Goal: Check status: Check status

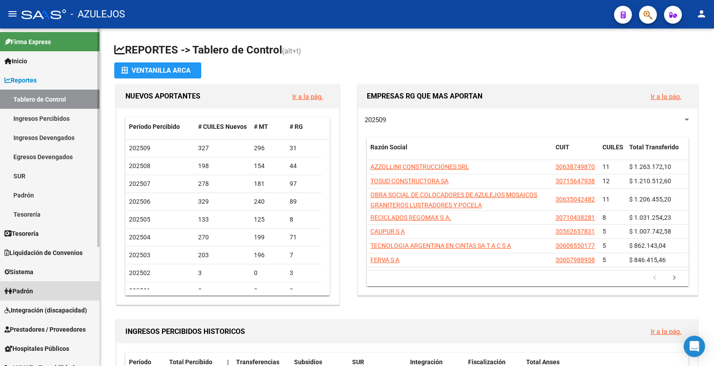
click at [23, 293] on span "Padrón" at bounding box center [18, 291] width 29 height 10
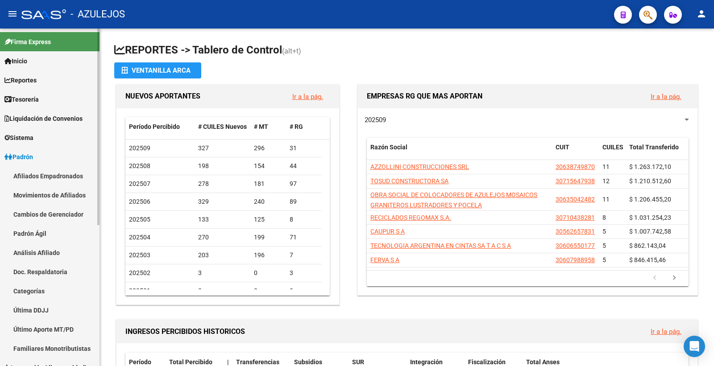
click at [47, 253] on link "Análisis Afiliado" at bounding box center [49, 252] width 99 height 19
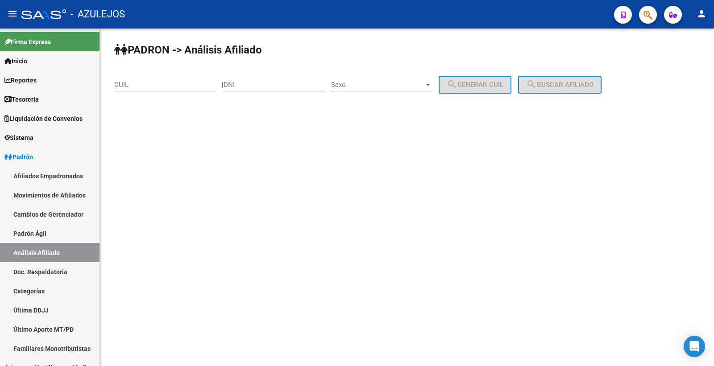
click at [186, 85] on input "CUIL" at bounding box center [164, 85] width 101 height 8
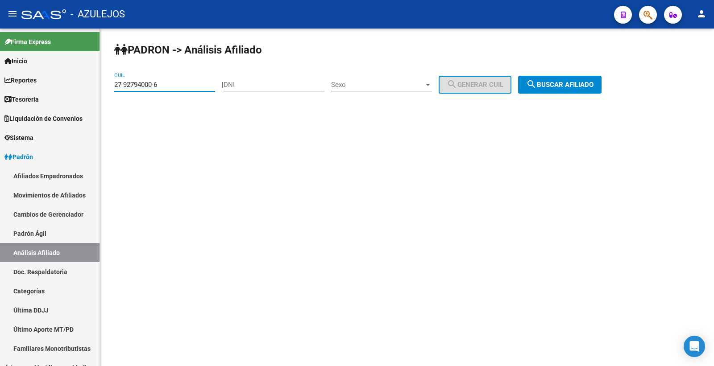
type input "27-92794000-6"
click at [589, 85] on span "search Buscar afiliado" at bounding box center [559, 85] width 67 height 8
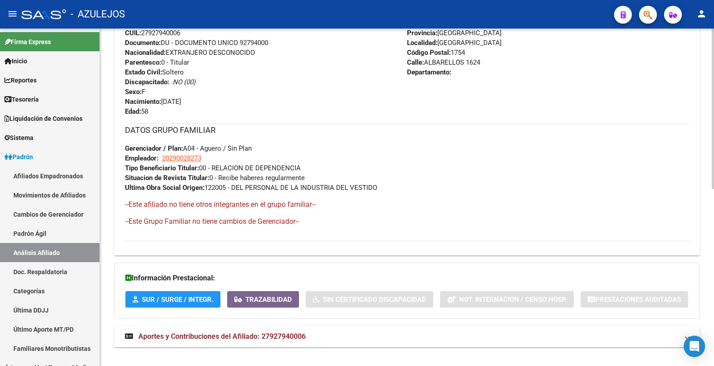
scroll to position [373, 0]
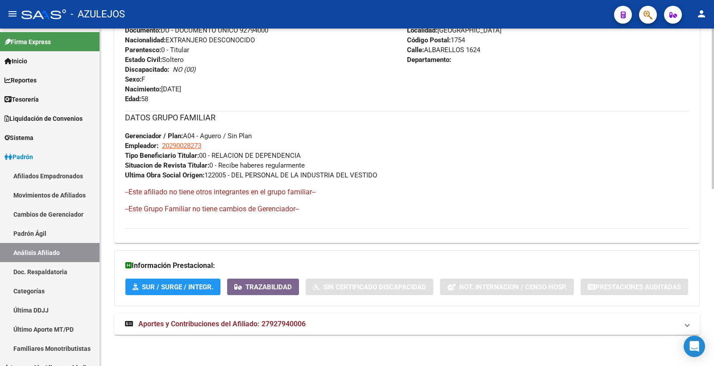
click at [293, 328] on span "Aportes y Contribuciones del Afiliado: 27927940006" at bounding box center [221, 324] width 167 height 8
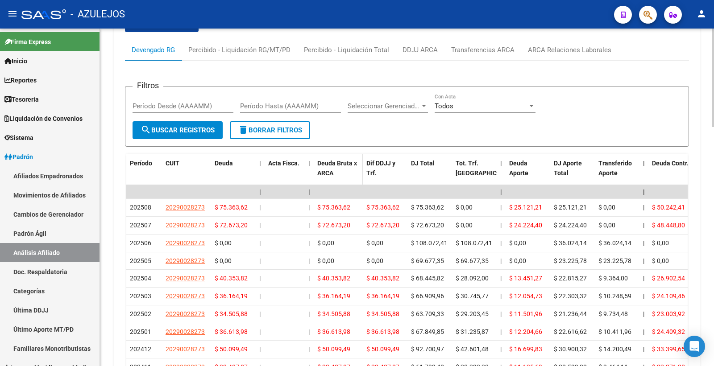
scroll to position [670, 0]
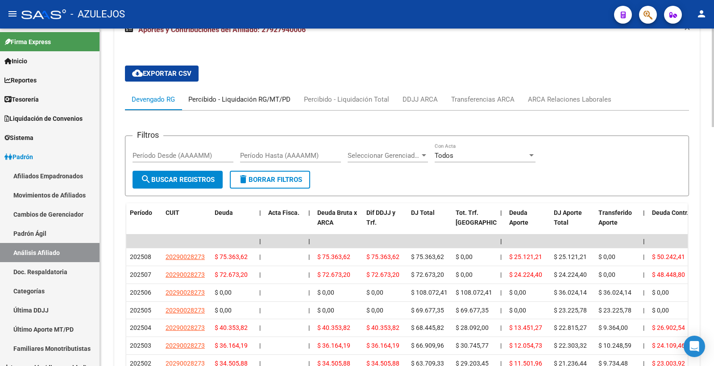
click at [248, 103] on div "Percibido - Liquidación RG/MT/PD" at bounding box center [239, 100] width 102 height 10
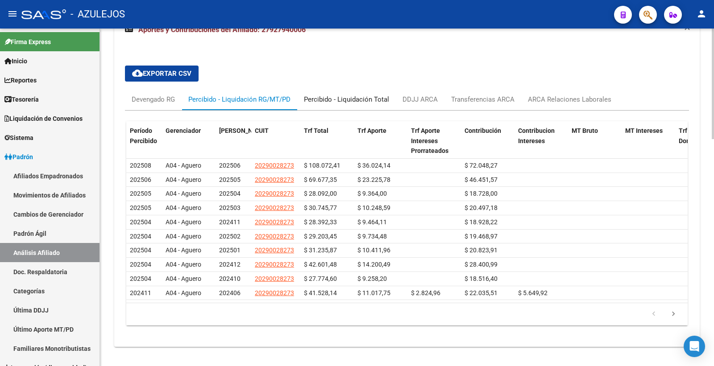
click at [347, 103] on div "Percibido - Liquidación Total" at bounding box center [346, 100] width 85 height 10
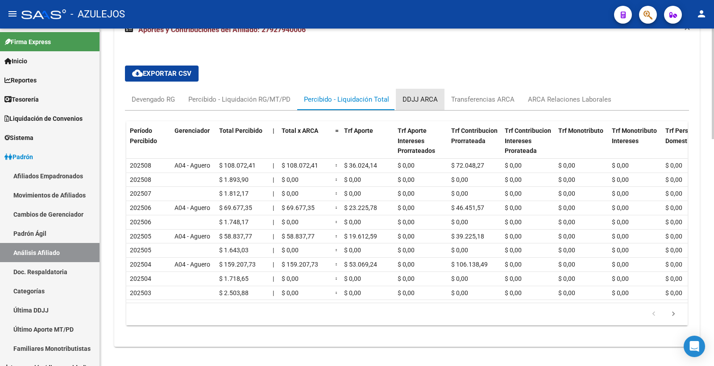
click at [417, 99] on div "DDJJ ARCA" at bounding box center [419, 100] width 35 height 10
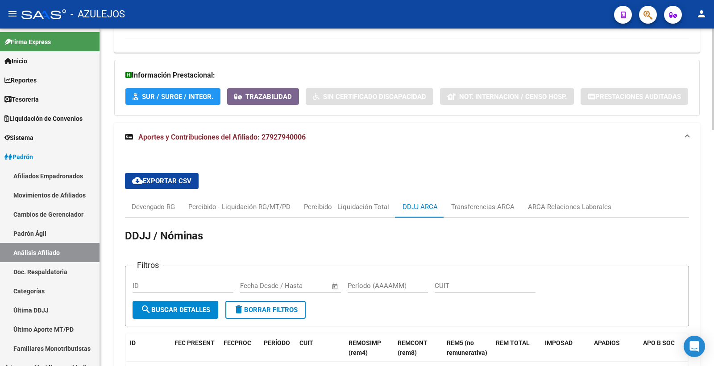
scroll to position [571, 0]
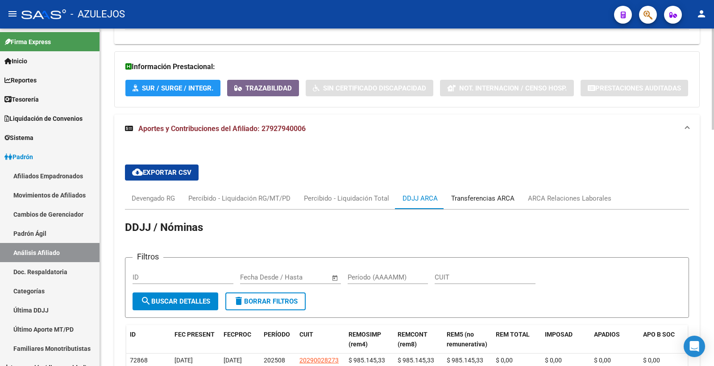
click at [486, 202] on div "Transferencias ARCA" at bounding box center [482, 199] width 63 height 10
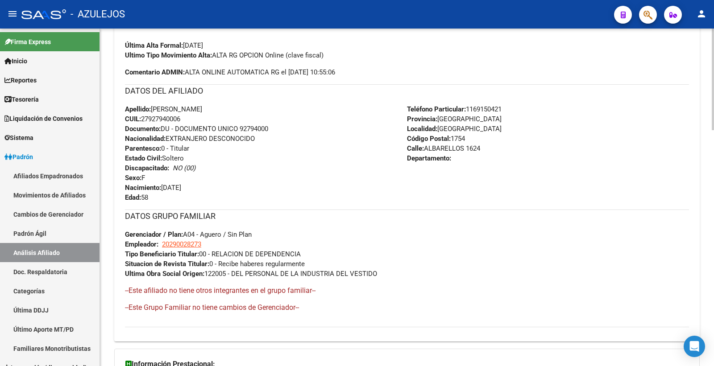
scroll to position [0, 0]
